Goal: Transaction & Acquisition: Purchase product/service

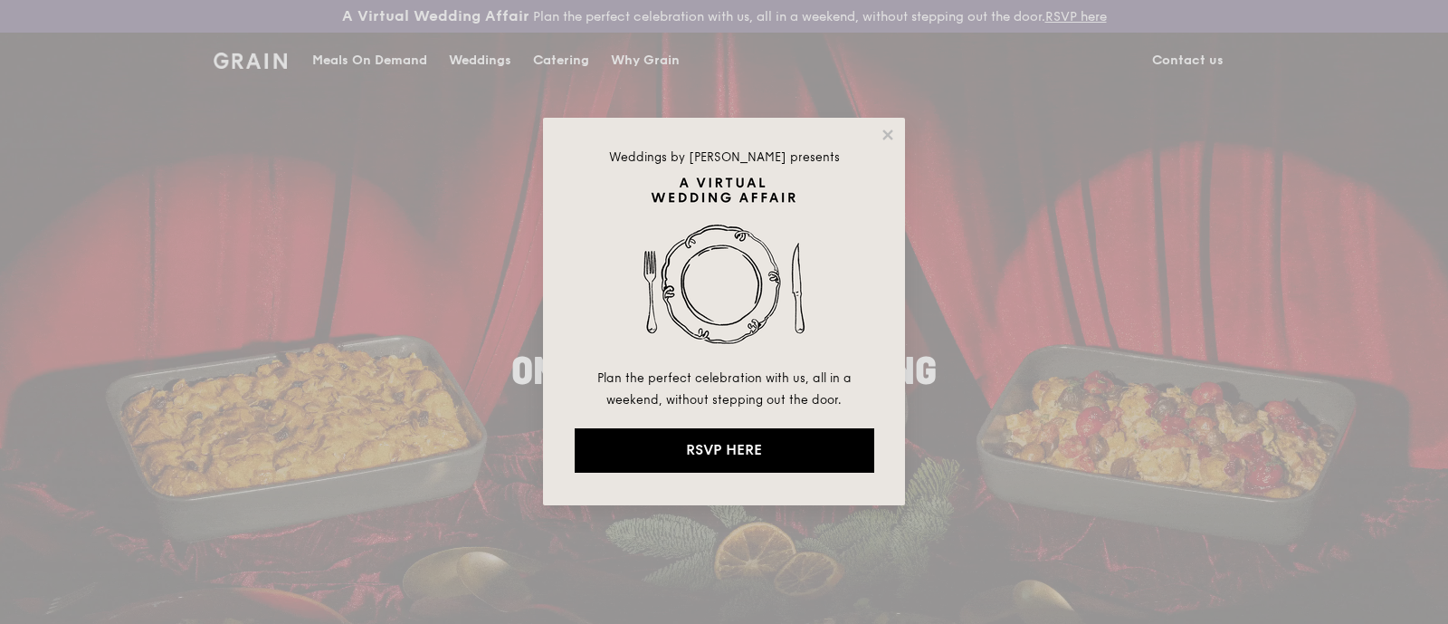
click at [372, 62] on div "Weddings by [PERSON_NAME] presents Plan the perfect celebration with us, all in…" at bounding box center [724, 312] width 1448 height 624
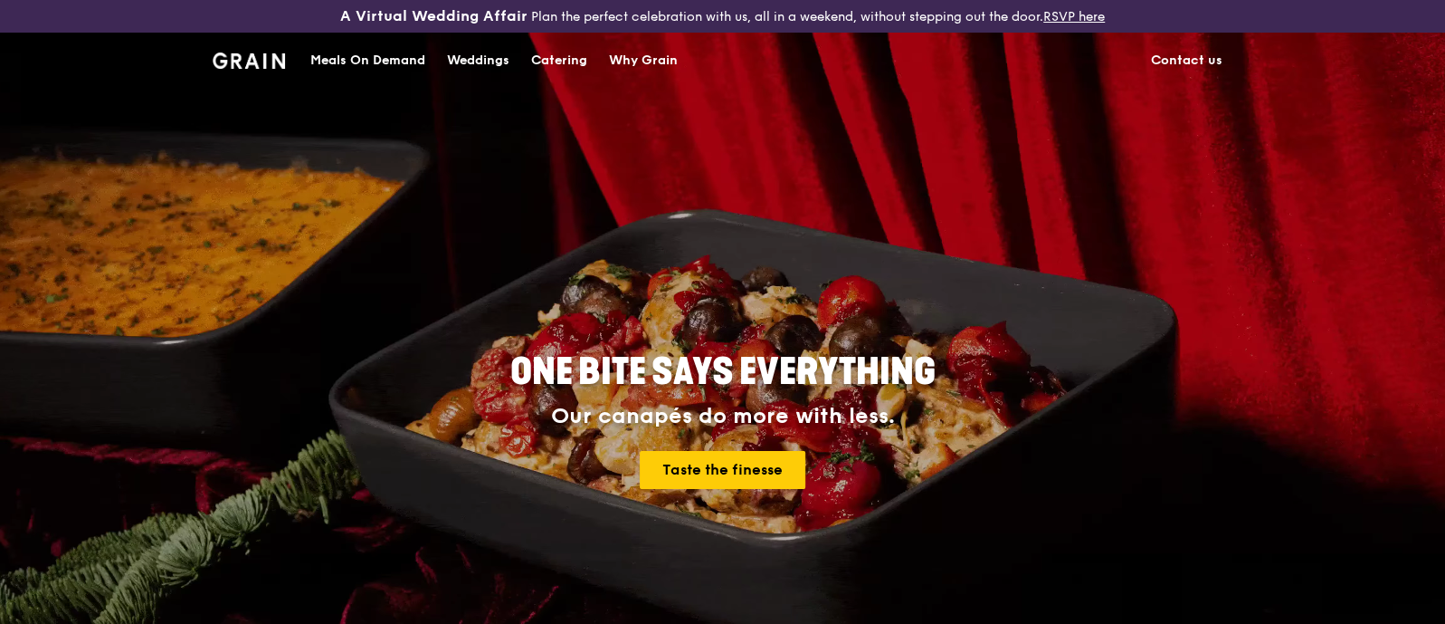
click at [382, 52] on div "Meals On Demand" at bounding box center [367, 60] width 115 height 54
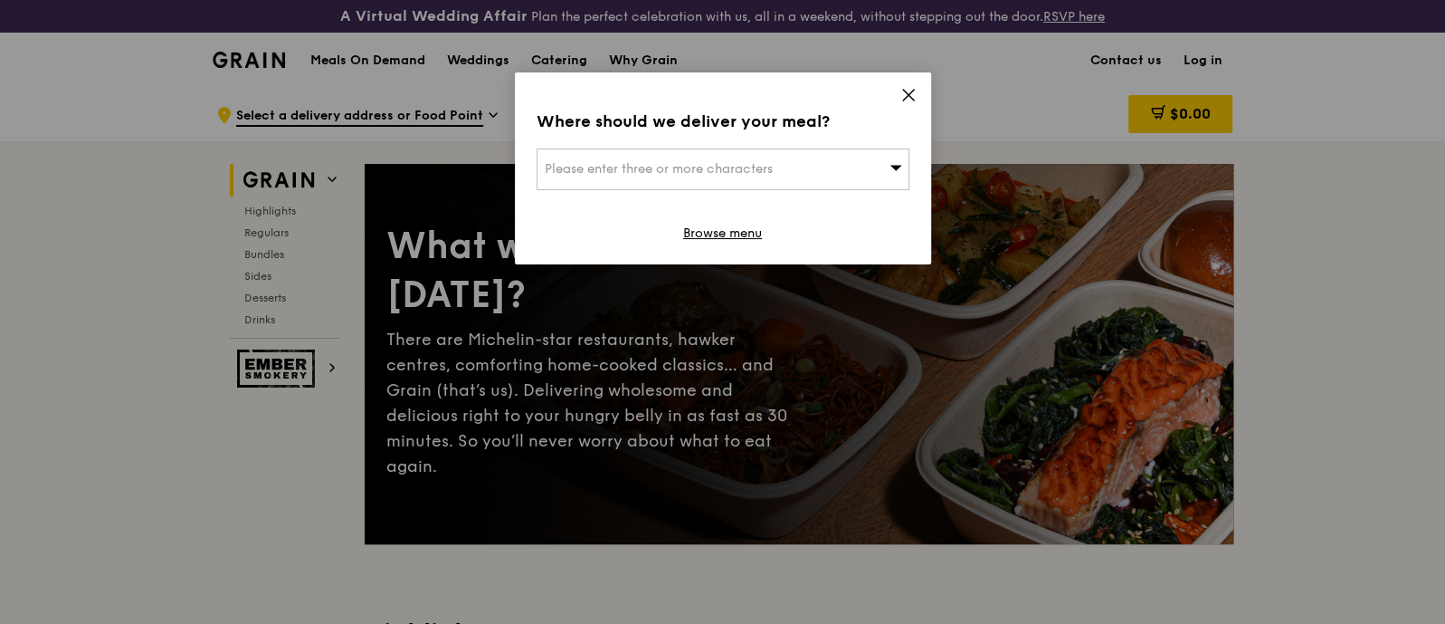
click at [708, 159] on div "Please enter three or more characters" at bounding box center [723, 169] width 373 height 42
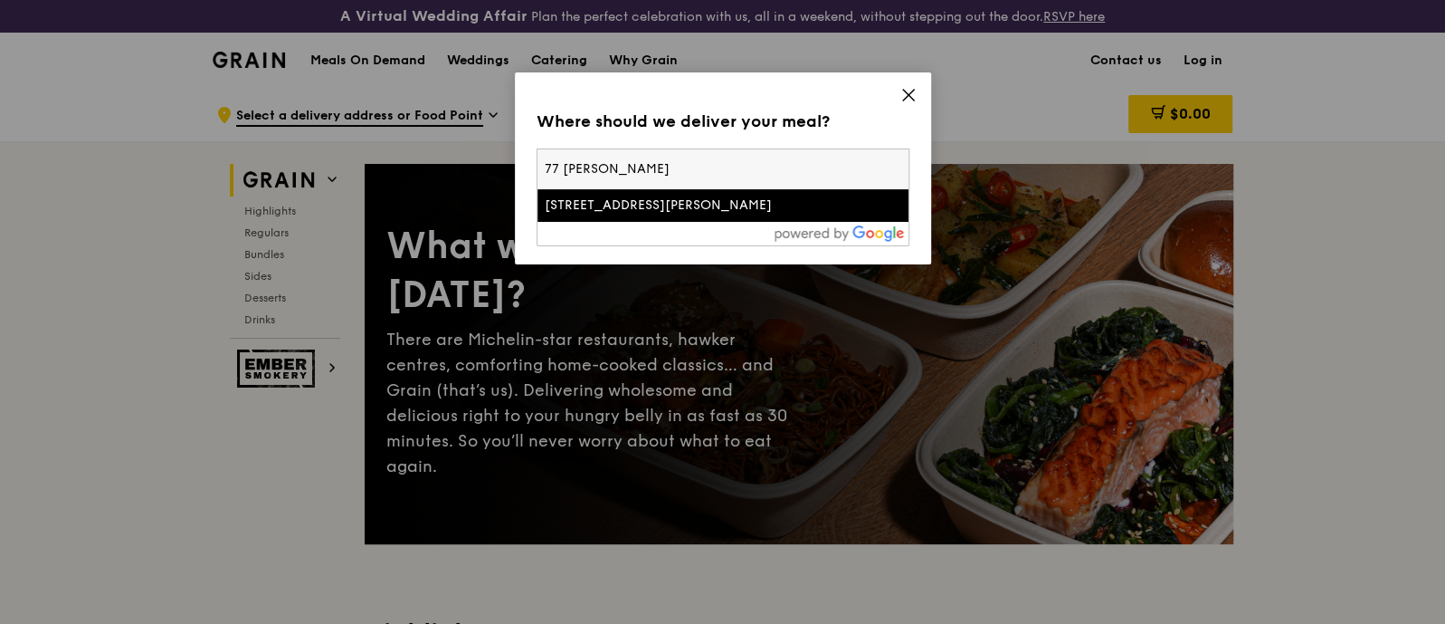
type input "77 [PERSON_NAME]"
click at [563, 213] on div "[STREET_ADDRESS][PERSON_NAME]" at bounding box center [679, 205] width 268 height 18
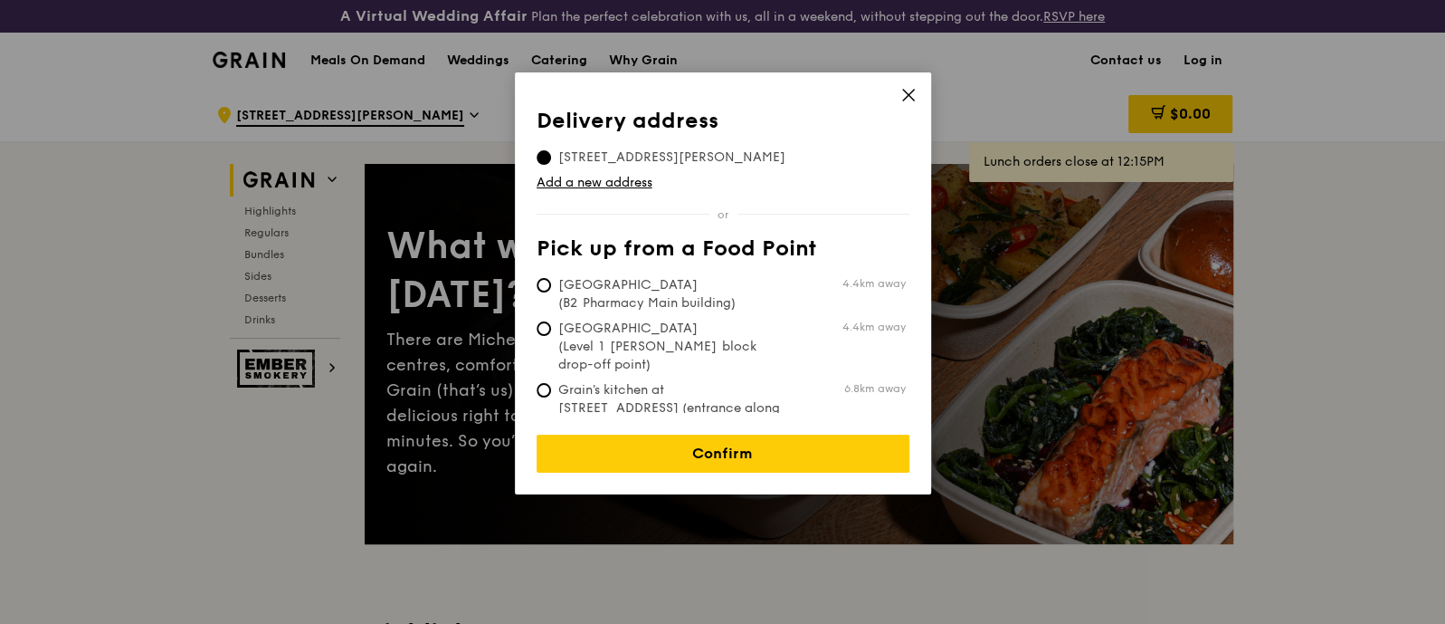
click at [658, 149] on span "[STREET_ADDRESS][PERSON_NAME]" at bounding box center [672, 157] width 271 height 18
click at [551, 150] on input "[STREET_ADDRESS][PERSON_NAME]" at bounding box center [544, 157] width 14 height 14
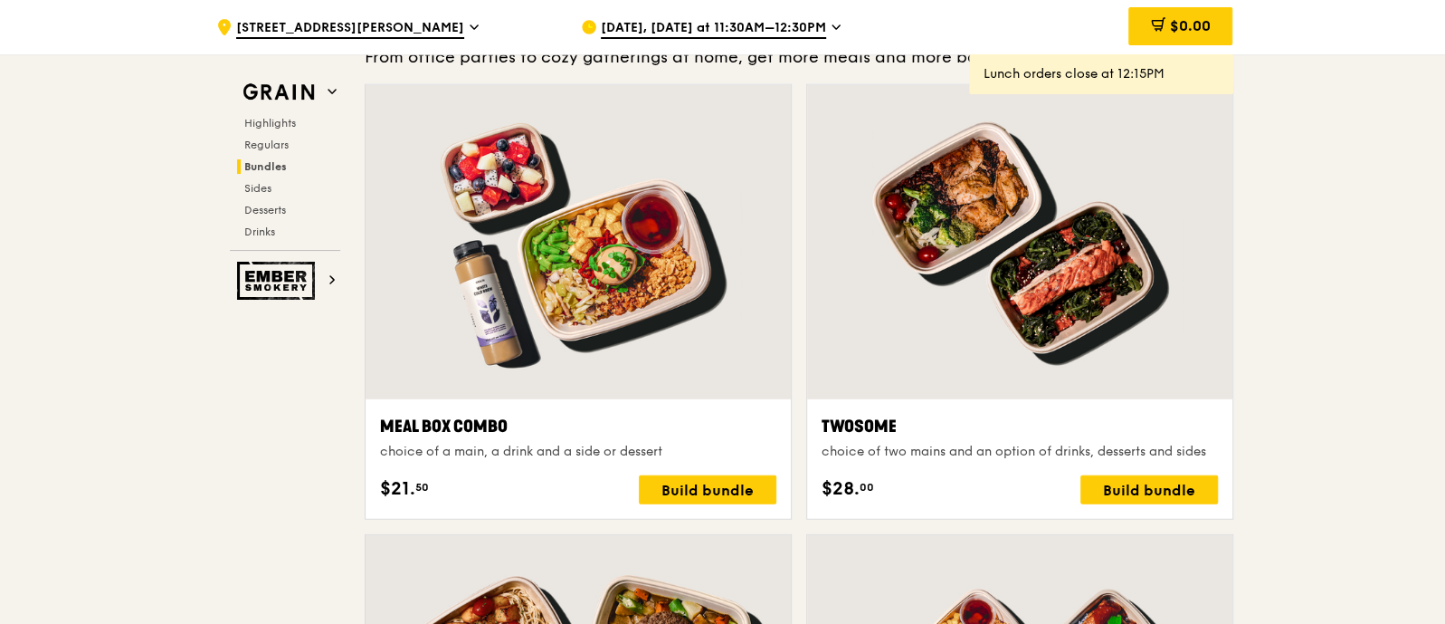
scroll to position [2715, 0]
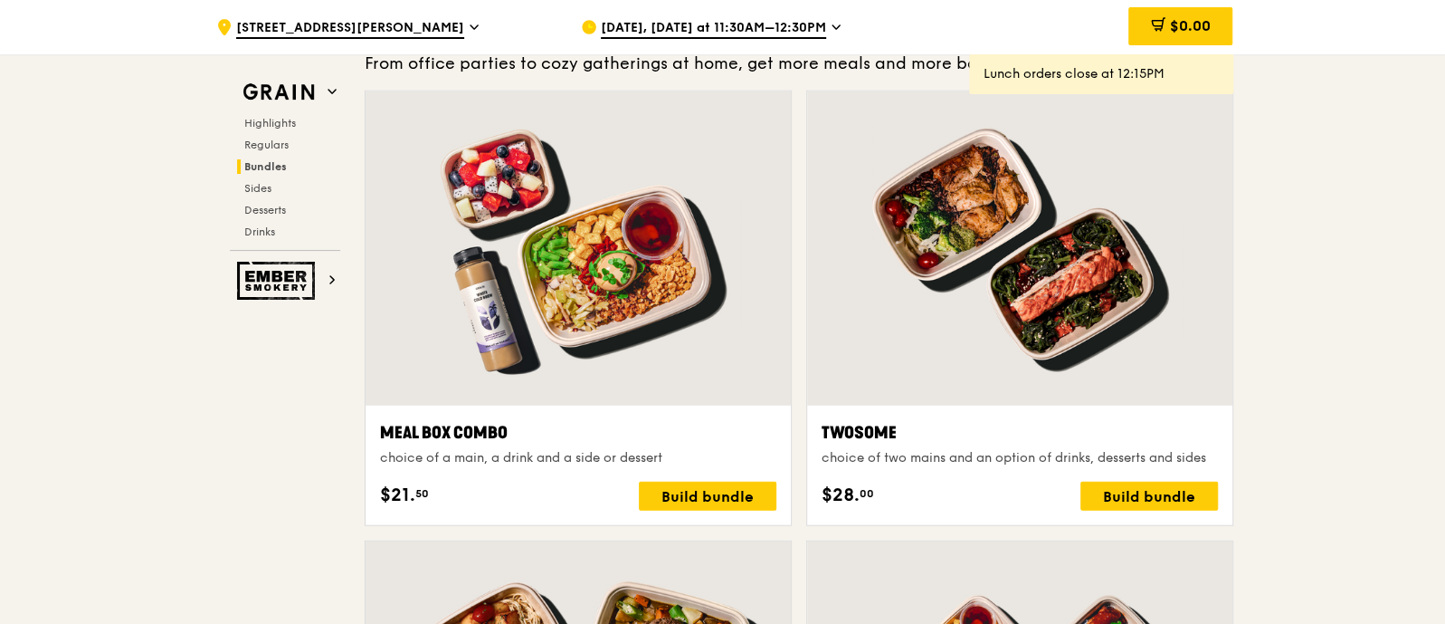
click at [832, 24] on icon at bounding box center [836, 27] width 9 height 16
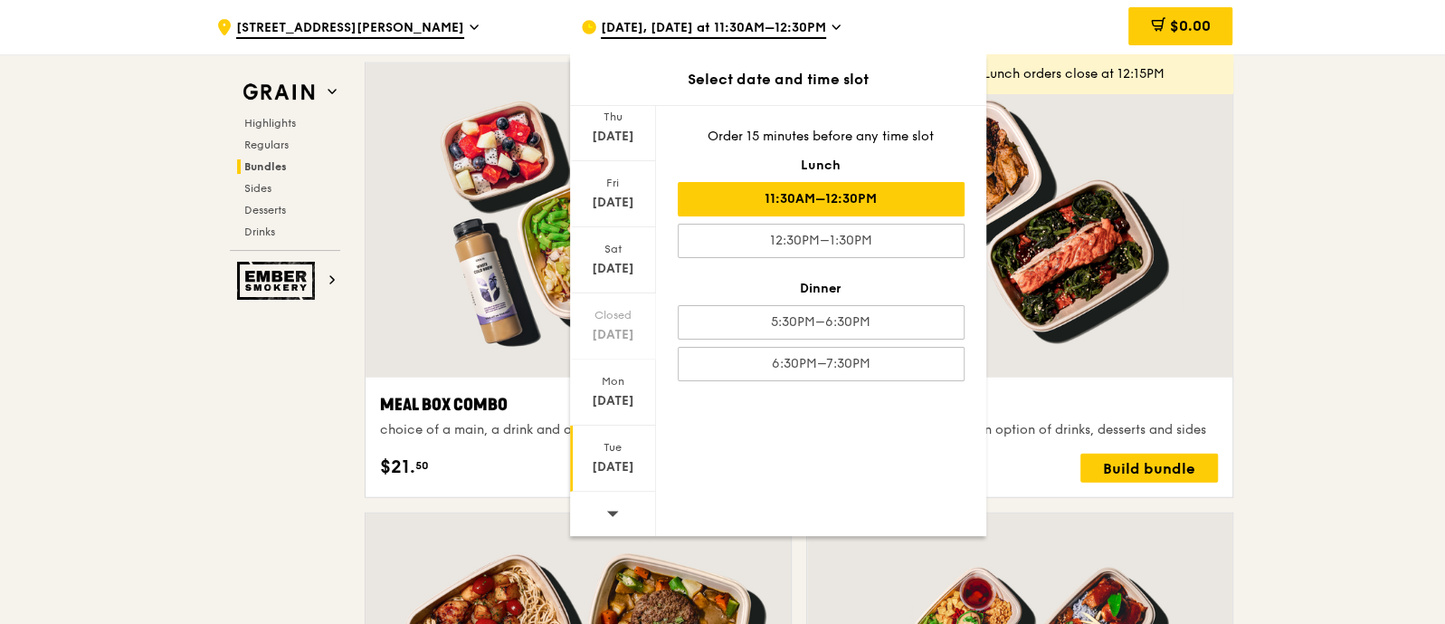
scroll to position [2827, 0]
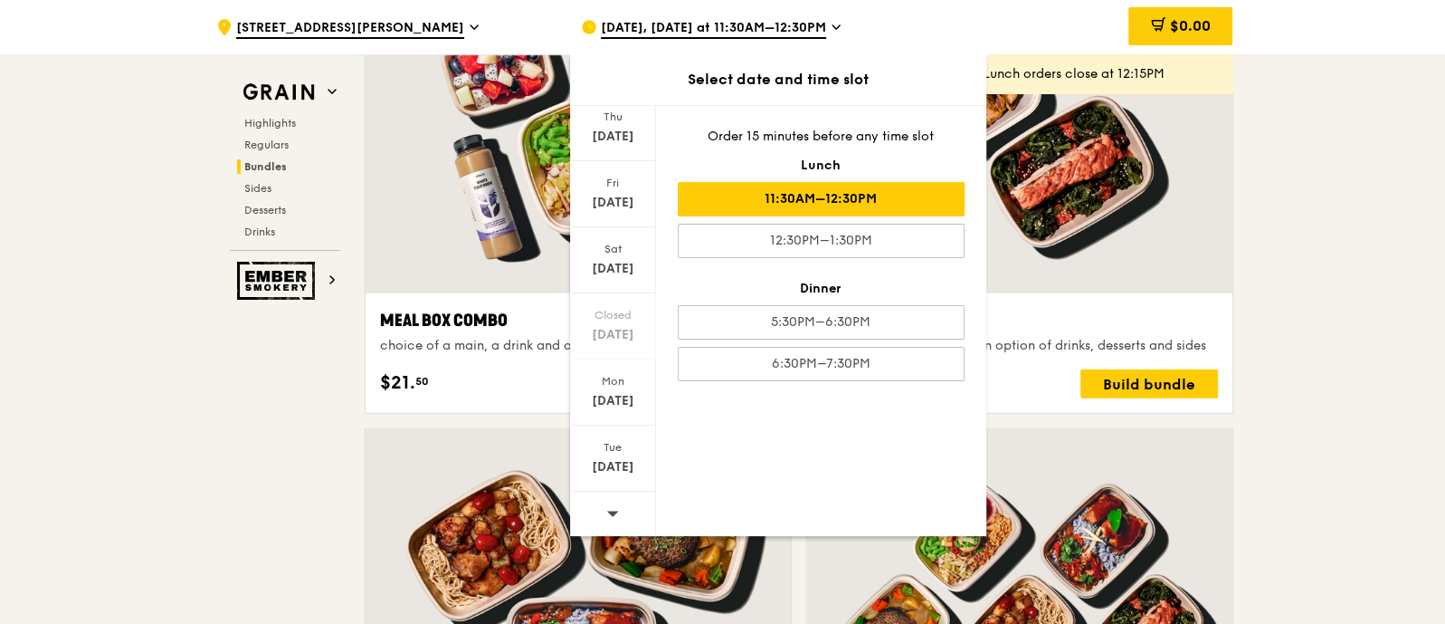
click at [614, 511] on icon at bounding box center [612, 513] width 13 height 14
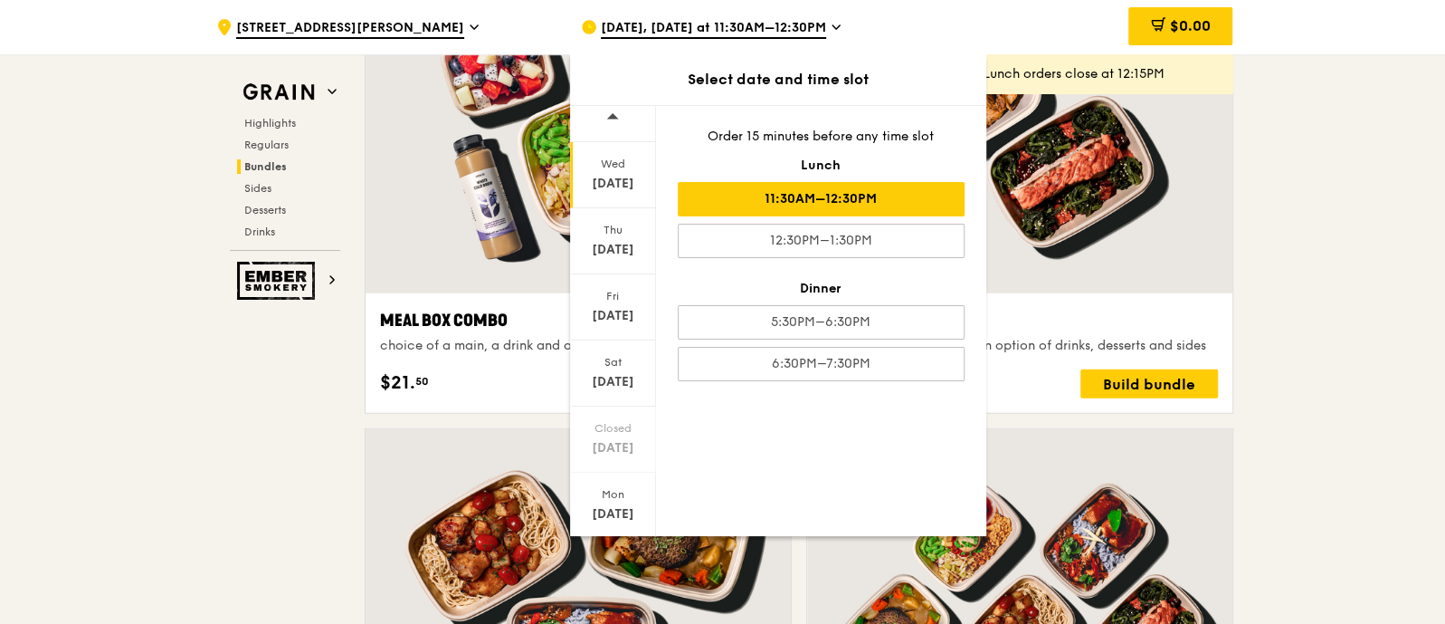
click at [621, 187] on div "[DATE]" at bounding box center [613, 184] width 81 height 18
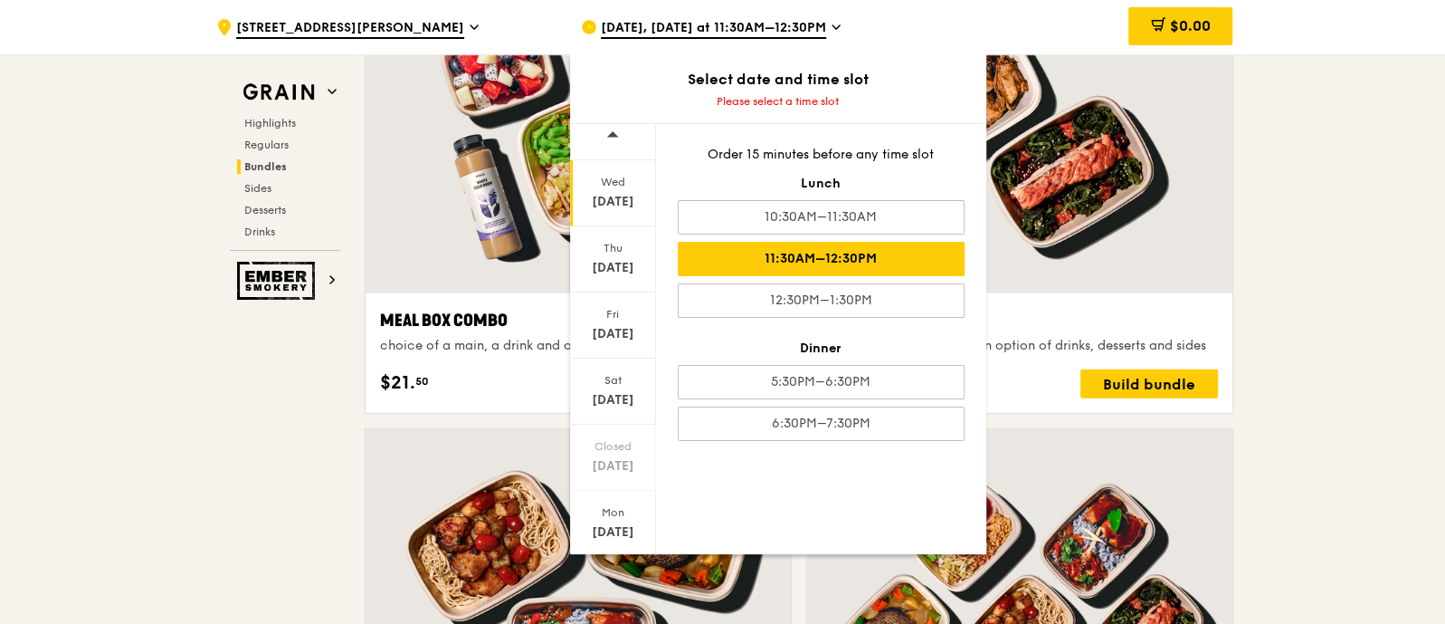
click at [883, 248] on div "11:30AM–12:30PM" at bounding box center [821, 259] width 287 height 34
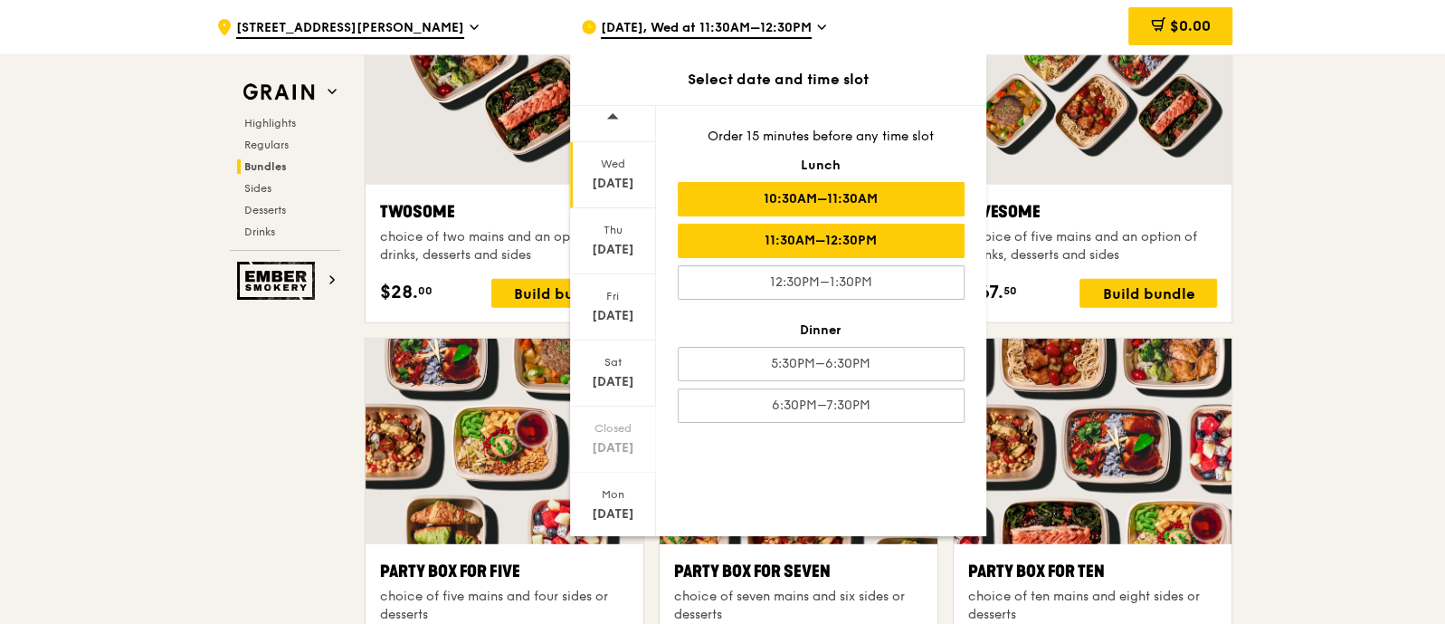
click at [884, 210] on div "10:30AM–11:30AM" at bounding box center [821, 199] width 287 height 34
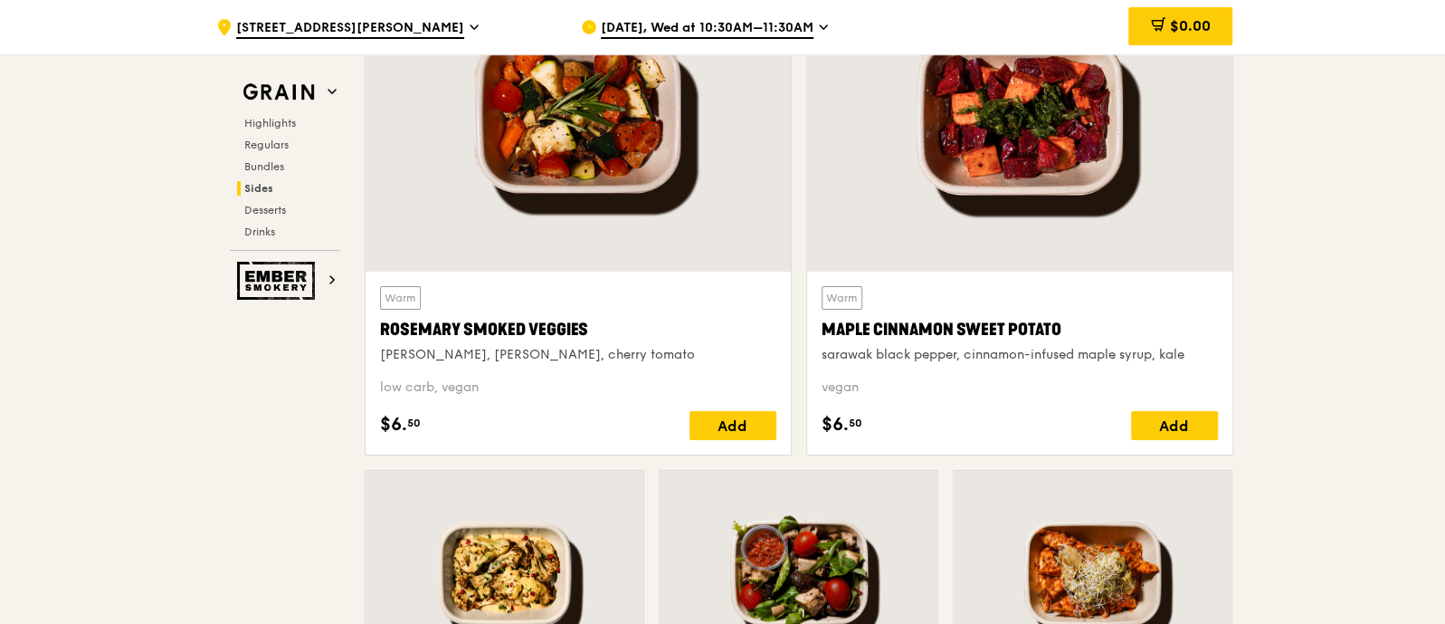
scroll to position [4185, 0]
